Goal: Task Accomplishment & Management: Use online tool/utility

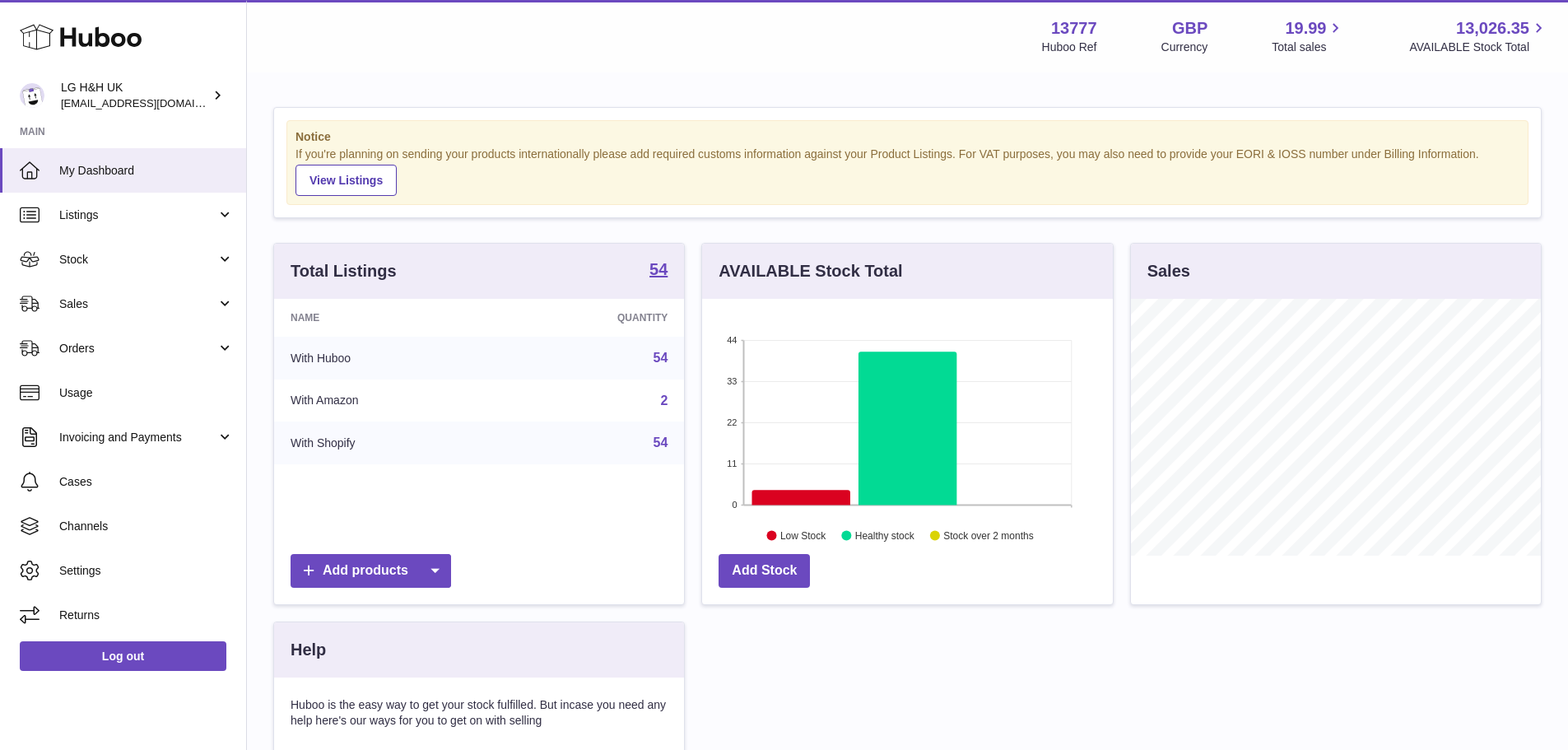
scroll to position [257, 410]
click at [88, 307] on span "Sales" at bounding box center [137, 304] width 157 height 16
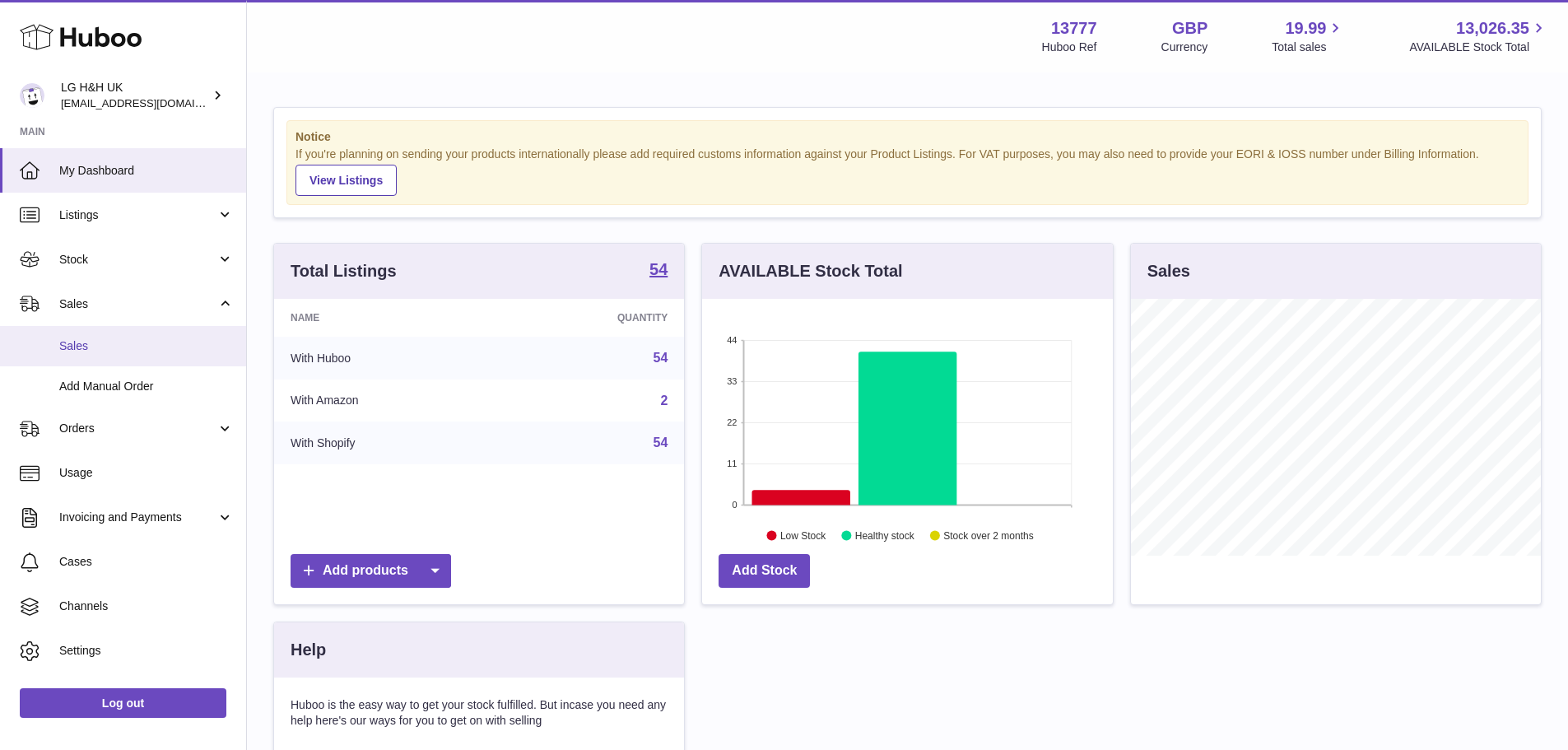
click at [89, 341] on span "Sales" at bounding box center [146, 346] width 175 height 16
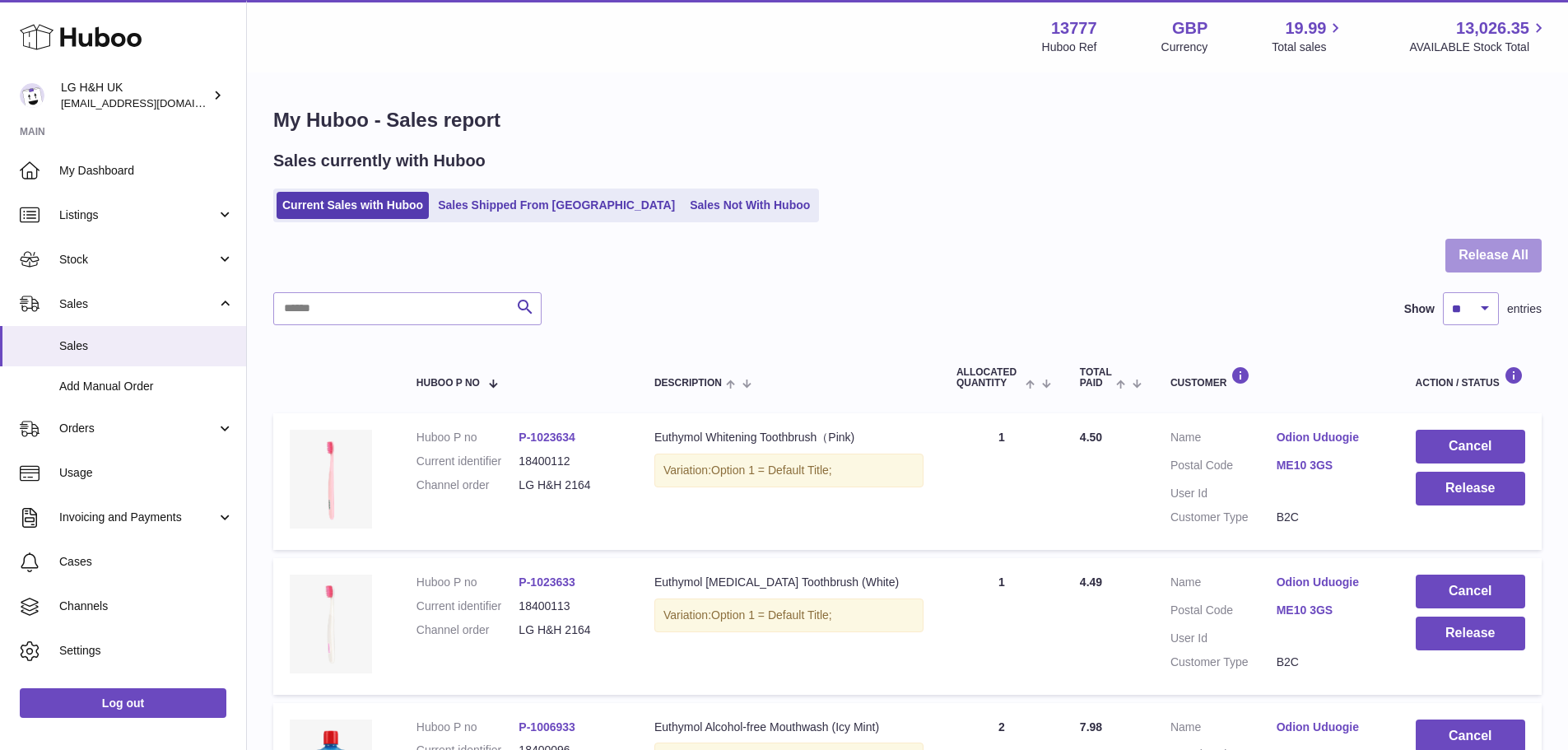
click at [1486, 263] on button "Release All" at bounding box center [1493, 255] width 97 height 34
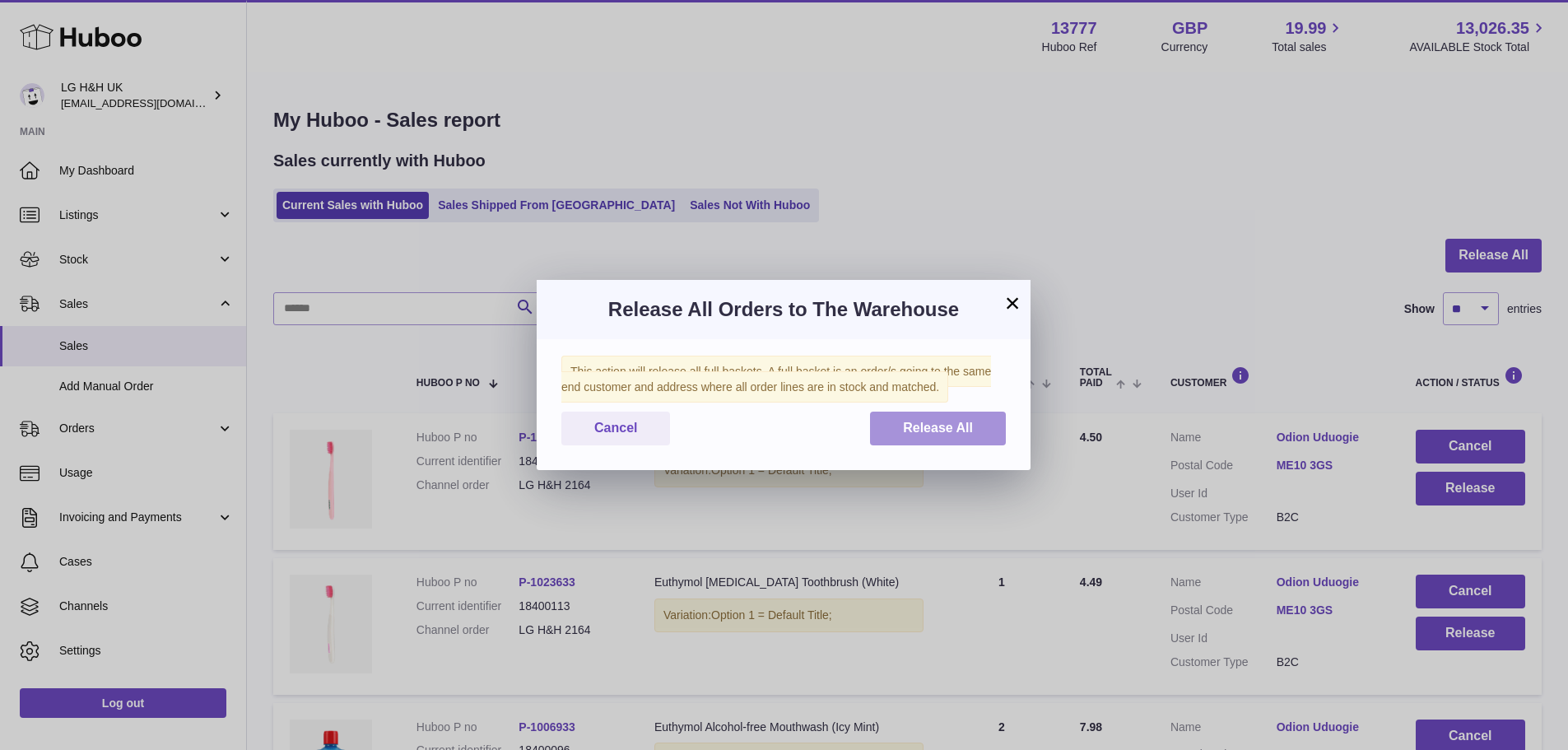
click at [934, 422] on span "Release All" at bounding box center [938, 427] width 70 height 14
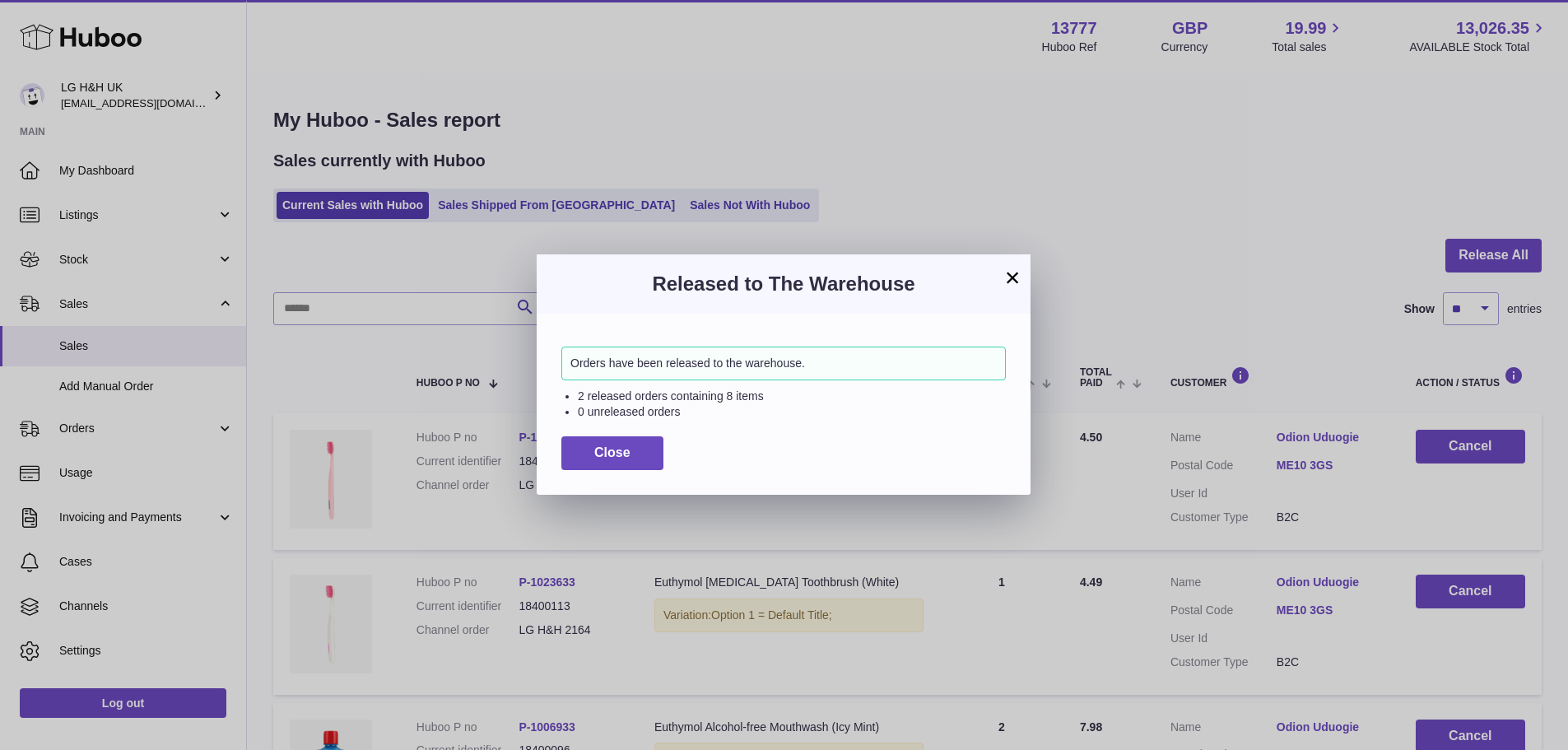
click at [1013, 274] on button "×" at bounding box center [1011, 277] width 19 height 19
